Goal: Information Seeking & Learning: Learn about a topic

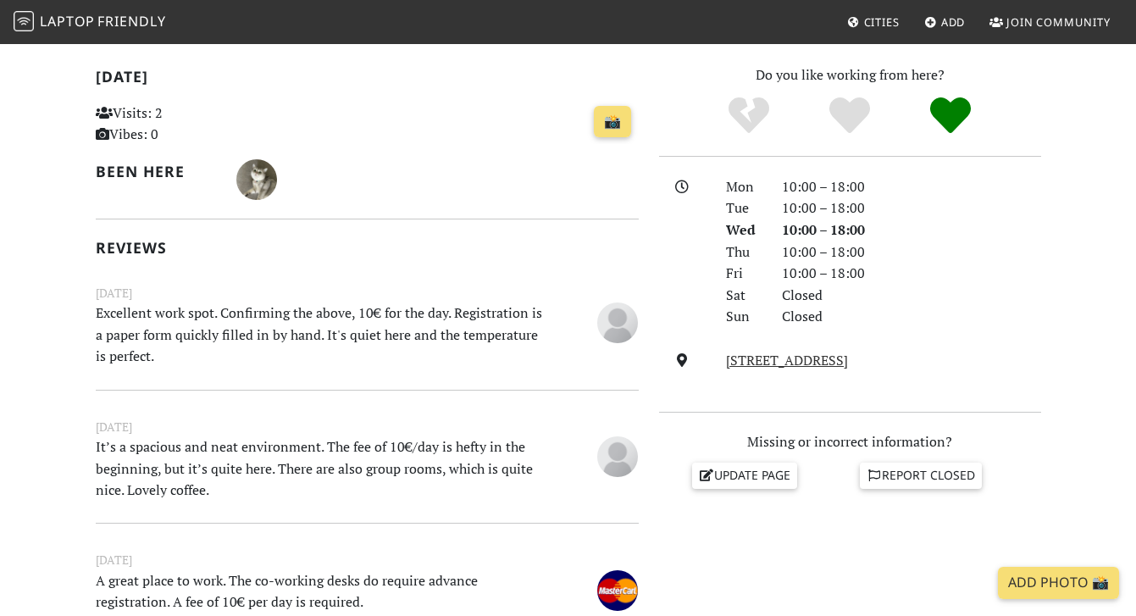
scroll to position [426, 0]
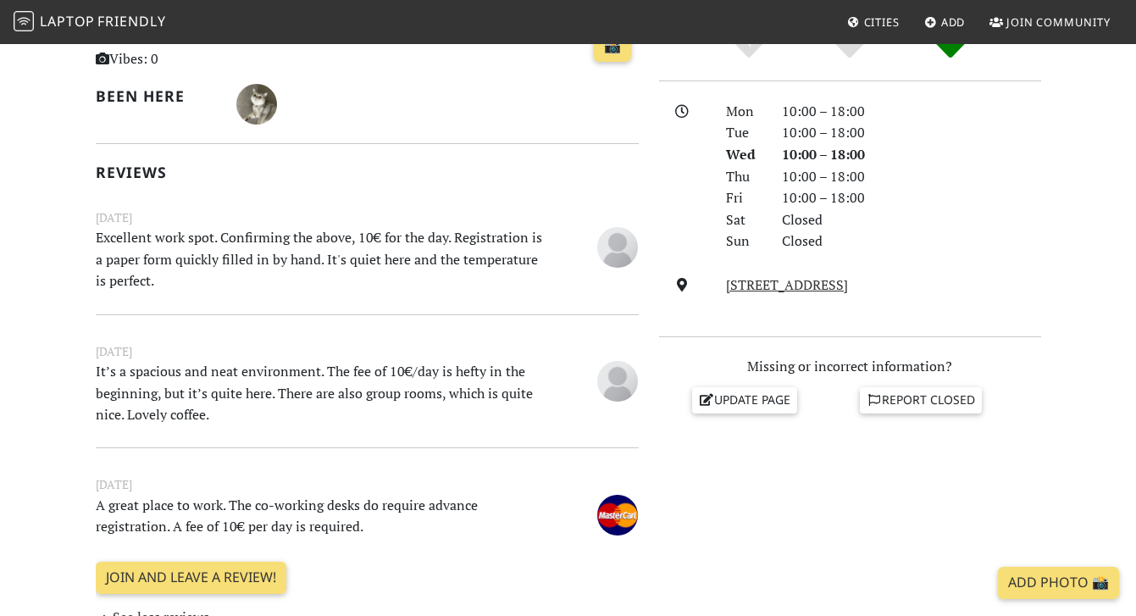
click at [279, 257] on p "Excellent work spot. Confirming the above, 10€ for the day. Registration is a p…" at bounding box center [320, 259] width 469 height 65
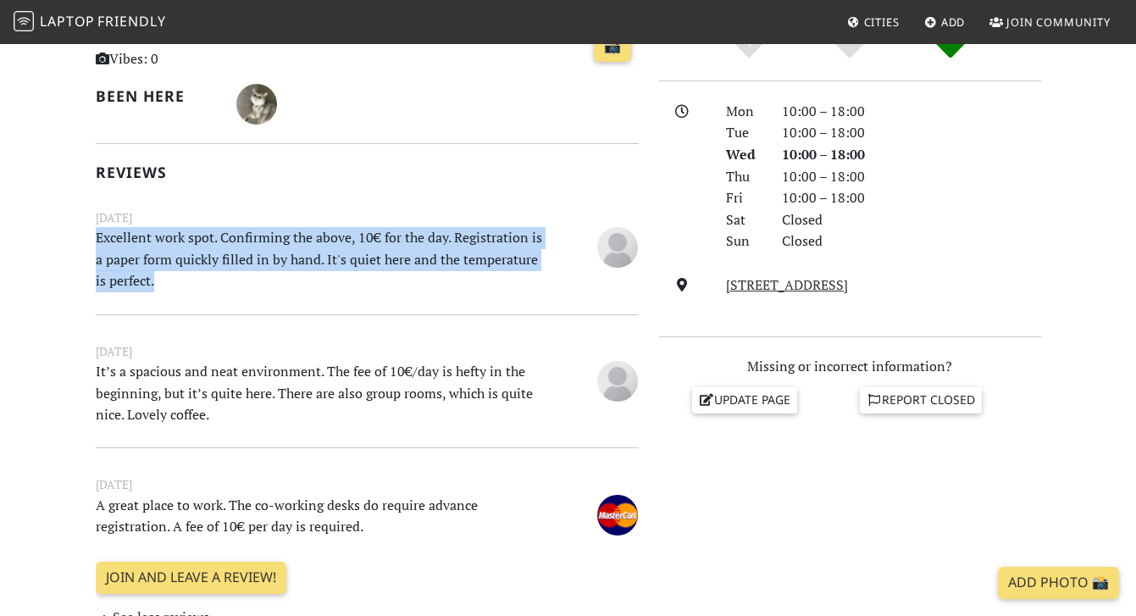
click at [279, 257] on p "Excellent work spot. Confirming the above, 10€ for the day. Registration is a p…" at bounding box center [320, 259] width 469 height 65
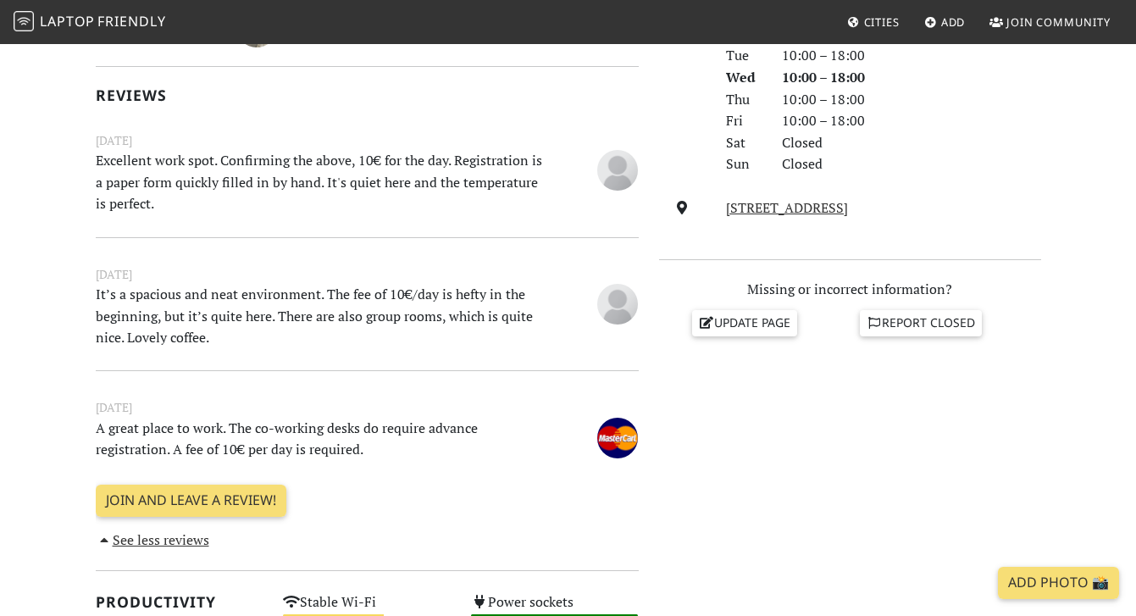
scroll to position [504, 0]
click at [176, 314] on p "It’s a spacious and neat environment. The fee of 10€/day is hefty in the beginn…" at bounding box center [320, 315] width 469 height 65
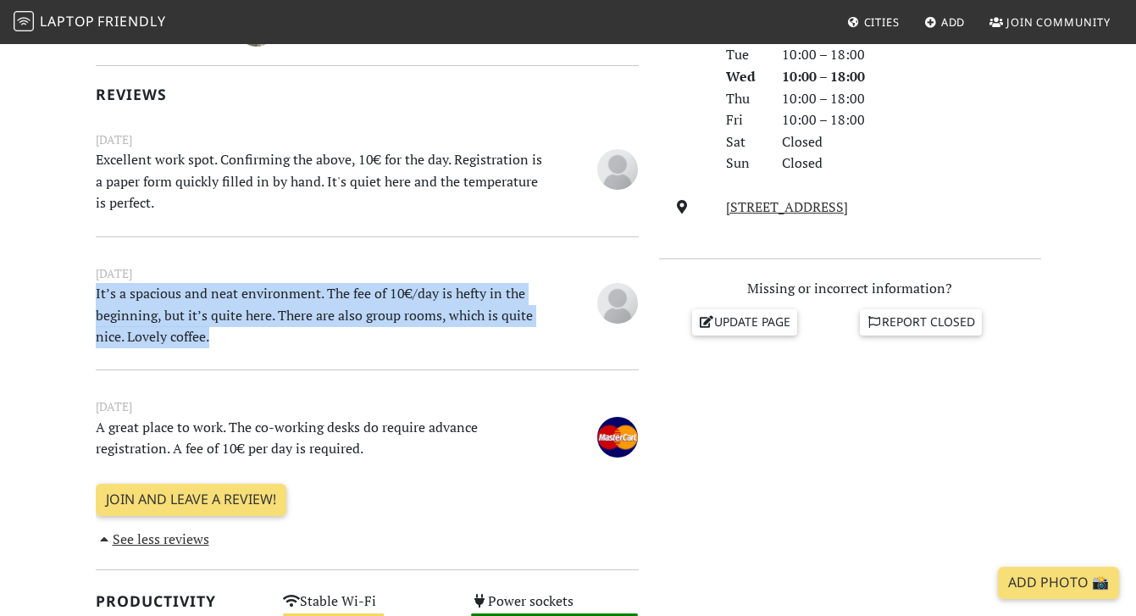
click at [176, 314] on p "It’s a spacious and neat environment. The fee of 10€/day is hefty in the beginn…" at bounding box center [320, 315] width 469 height 65
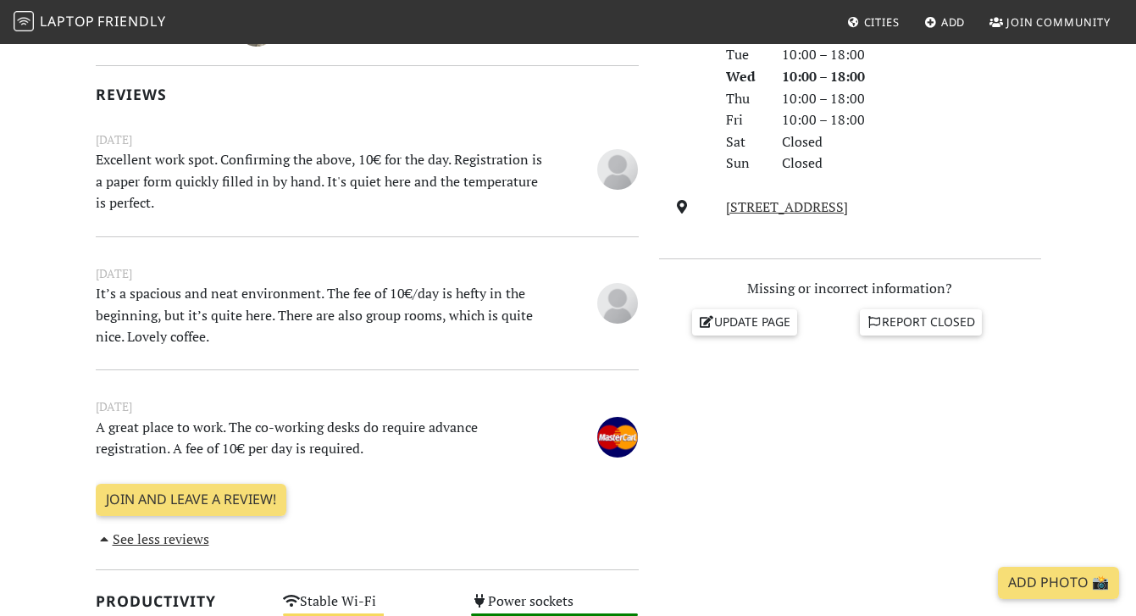
click at [176, 314] on p "It’s a spacious and neat environment. The fee of 10€/day is hefty in the beginn…" at bounding box center [320, 315] width 469 height 65
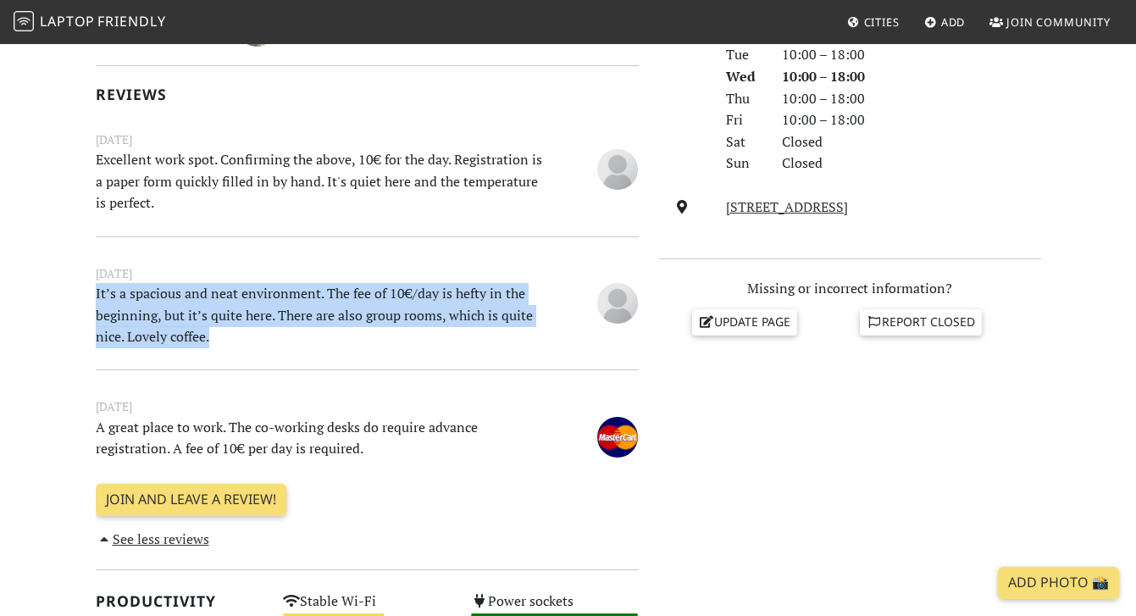
click at [130, 320] on p "It’s a spacious and neat environment. The fee of 10€/day is hefty in the beginn…" at bounding box center [320, 315] width 469 height 65
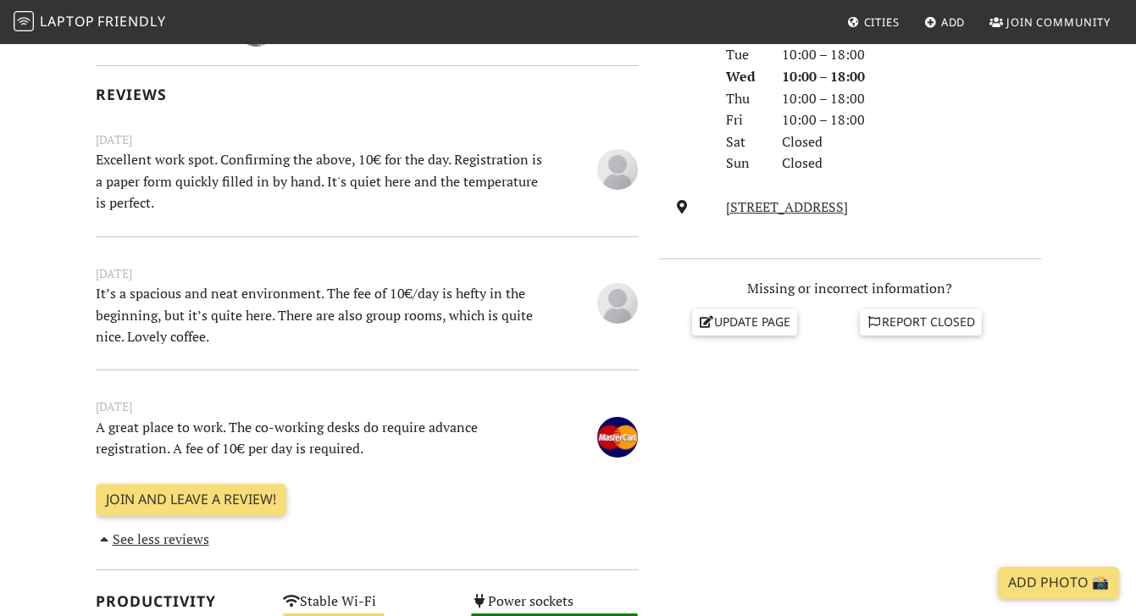
click at [130, 320] on p "It’s a spacious and neat environment. The fee of 10€/day is hefty in the beginn…" at bounding box center [320, 315] width 469 height 65
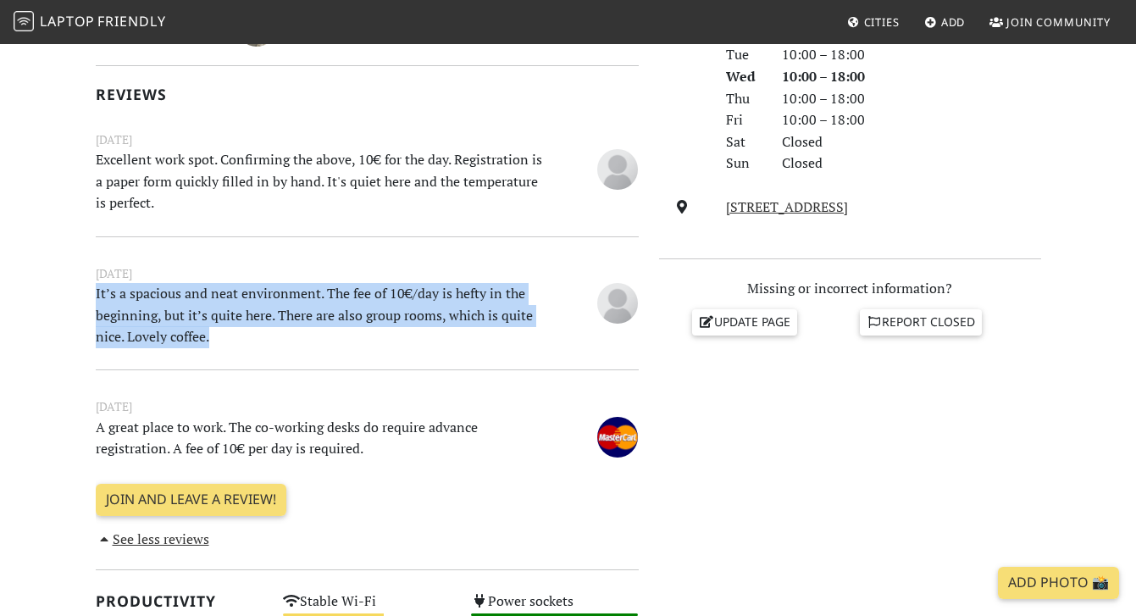
click at [130, 320] on p "It’s a spacious and neat environment. The fee of 10€/day is hefty in the beginn…" at bounding box center [320, 315] width 469 height 65
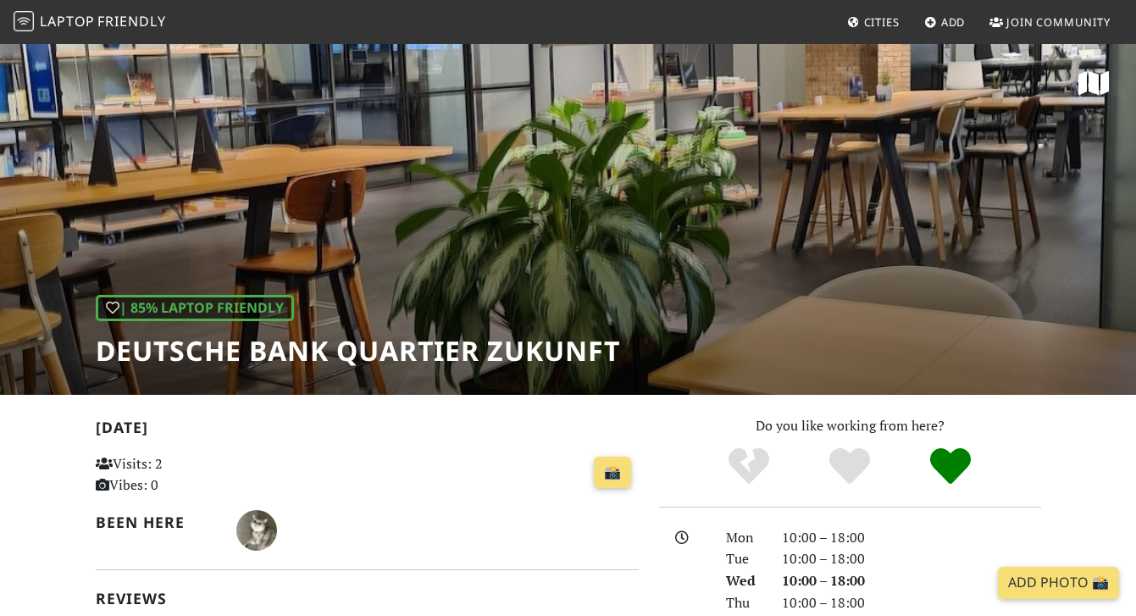
scroll to position [0, 0]
